Goal: Find specific page/section: Find specific page/section

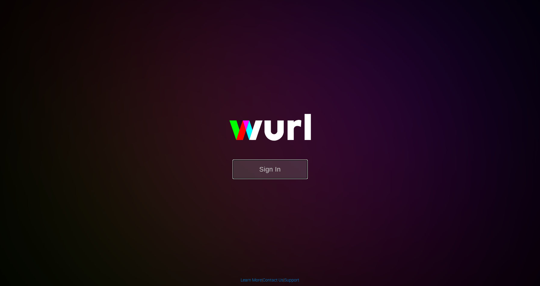
click at [262, 174] on button "Sign In" at bounding box center [270, 170] width 75 height 20
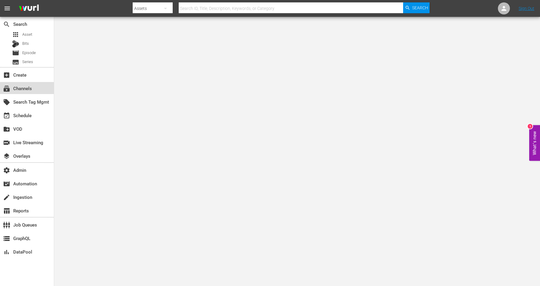
click at [36, 89] on div "subscriptions Channels" at bounding box center [27, 88] width 54 height 12
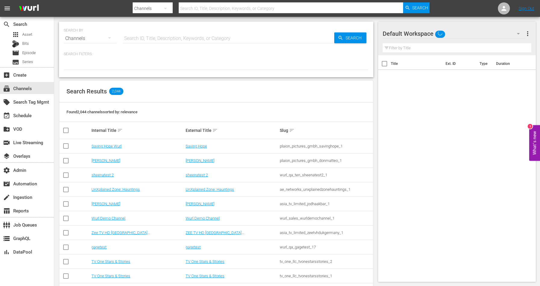
click at [134, 43] on hr at bounding box center [229, 43] width 212 height 0
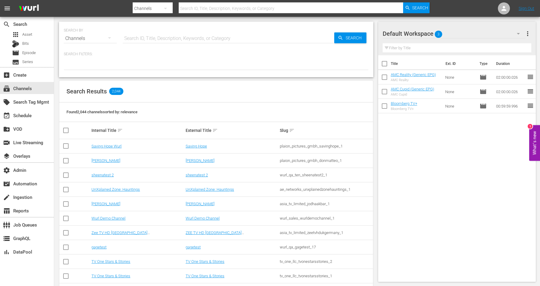
click at [135, 41] on input "text" at bounding box center [229, 38] width 212 height 14
paste input "jansonmedia_kidstv_1"
type input "jansonmedia_kidstv_1"
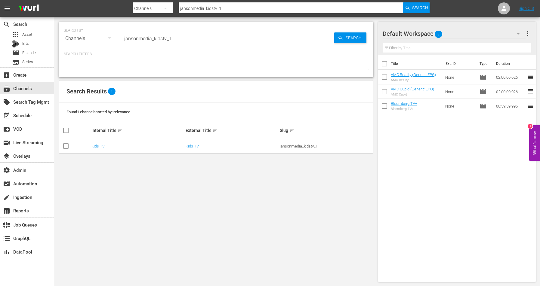
click at [192, 149] on td "Kids TV" at bounding box center [232, 146] width 94 height 14
click at [192, 146] on link "Kids TV" at bounding box center [192, 146] width 13 height 5
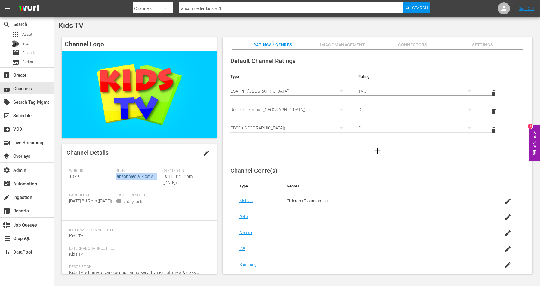
drag, startPoint x: 158, startPoint y: 178, endPoint x: 116, endPoint y: 179, distance: 42.1
click at [116, 179] on div "Slug: jansonmedia_kidstv_1" at bounding box center [139, 181] width 47 height 25
copy link "jansonmedia_kidstv_1"
click at [74, 176] on span "1379" at bounding box center [74, 176] width 10 height 5
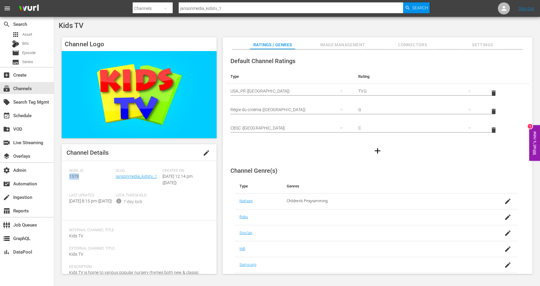
copy span "1379"
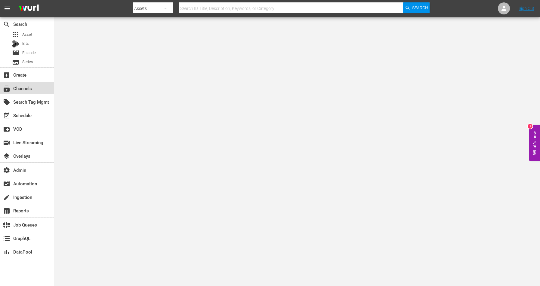
click at [23, 86] on div "subscriptions Channels" at bounding box center [17, 87] width 34 height 5
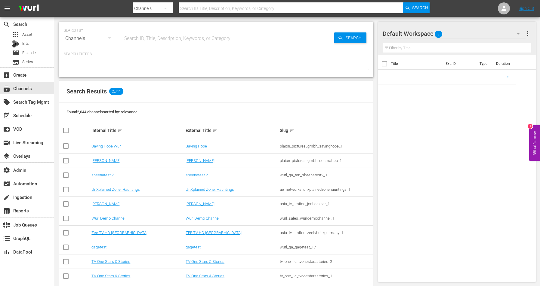
click at [128, 36] on input "text" at bounding box center [229, 38] width 212 height 14
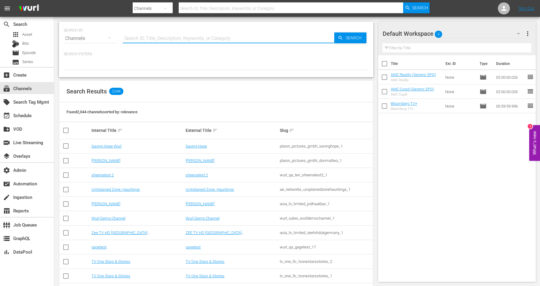
paste input "plaion_pictures_gmbh_donmatteo_1"
type input "plaion_pictures_gmbh_donmatteo_1"
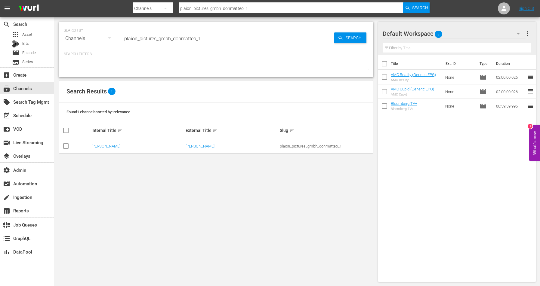
click at [198, 150] on td "[PERSON_NAME]" at bounding box center [232, 146] width 94 height 14
click at [199, 147] on link "[PERSON_NAME]" at bounding box center [200, 146] width 29 height 5
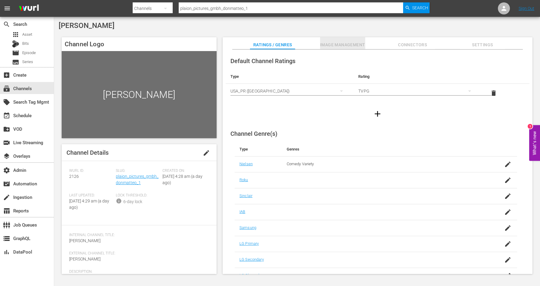
click at [354, 47] on span "Image Management" at bounding box center [342, 45] width 45 height 8
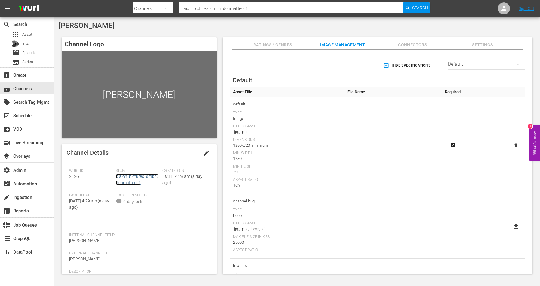
click at [144, 175] on link "plaion_pictures_gmbh_donmatteo_1" at bounding box center [137, 179] width 43 height 11
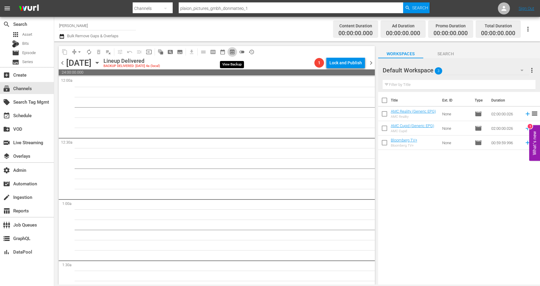
click at [230, 54] on span "preview_outlined" at bounding box center [232, 52] width 6 height 6
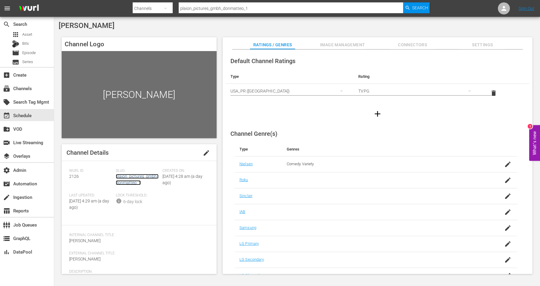
click at [148, 175] on link "plaion_pictures_gmbh_donmatteo_1" at bounding box center [137, 179] width 43 height 11
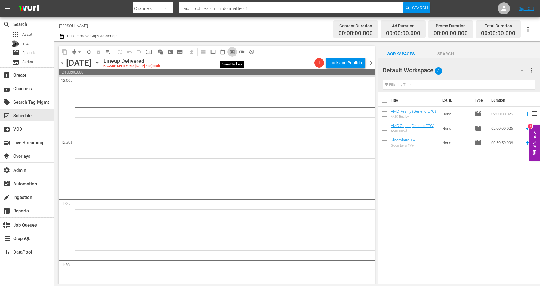
click at [234, 53] on span "preview_outlined" at bounding box center [232, 52] width 6 height 6
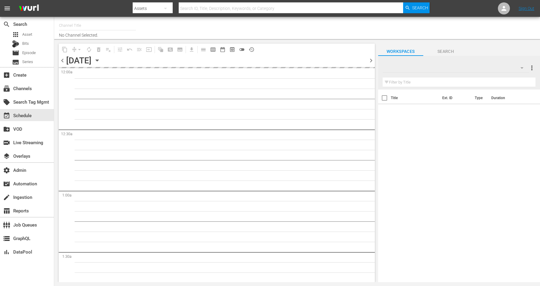
type input "Don Matteo (2126)"
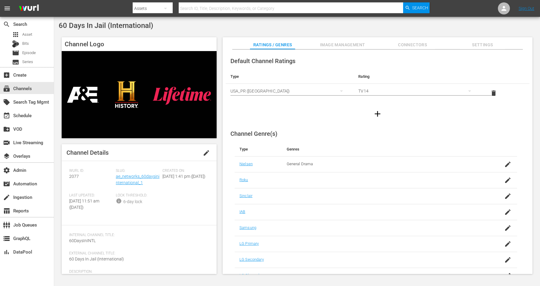
click at [328, 42] on span "Image Management" at bounding box center [342, 45] width 45 height 8
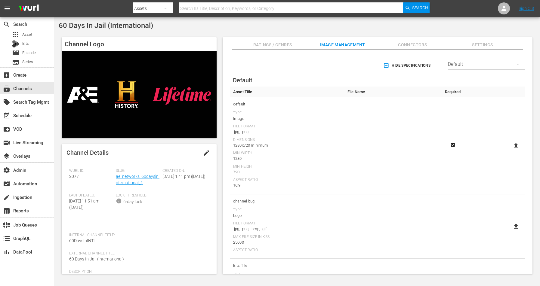
click at [136, 173] on div "Slug: ae_networks_60daysininternational_1" at bounding box center [139, 181] width 47 height 25
click at [135, 177] on link "ae_networks_60daysininternational_1" at bounding box center [138, 179] width 44 height 11
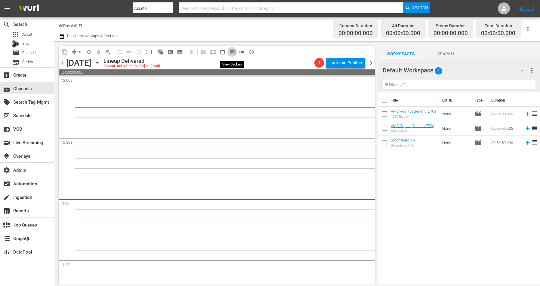
click at [232, 55] on button "preview_outlined" at bounding box center [233, 52] width 10 height 10
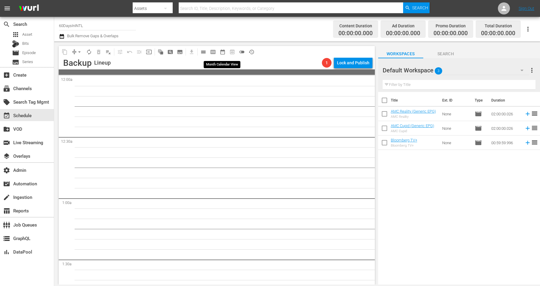
click at [220, 51] on span "date_range_outlined" at bounding box center [223, 52] width 6 height 6
